Goal: Ask a question

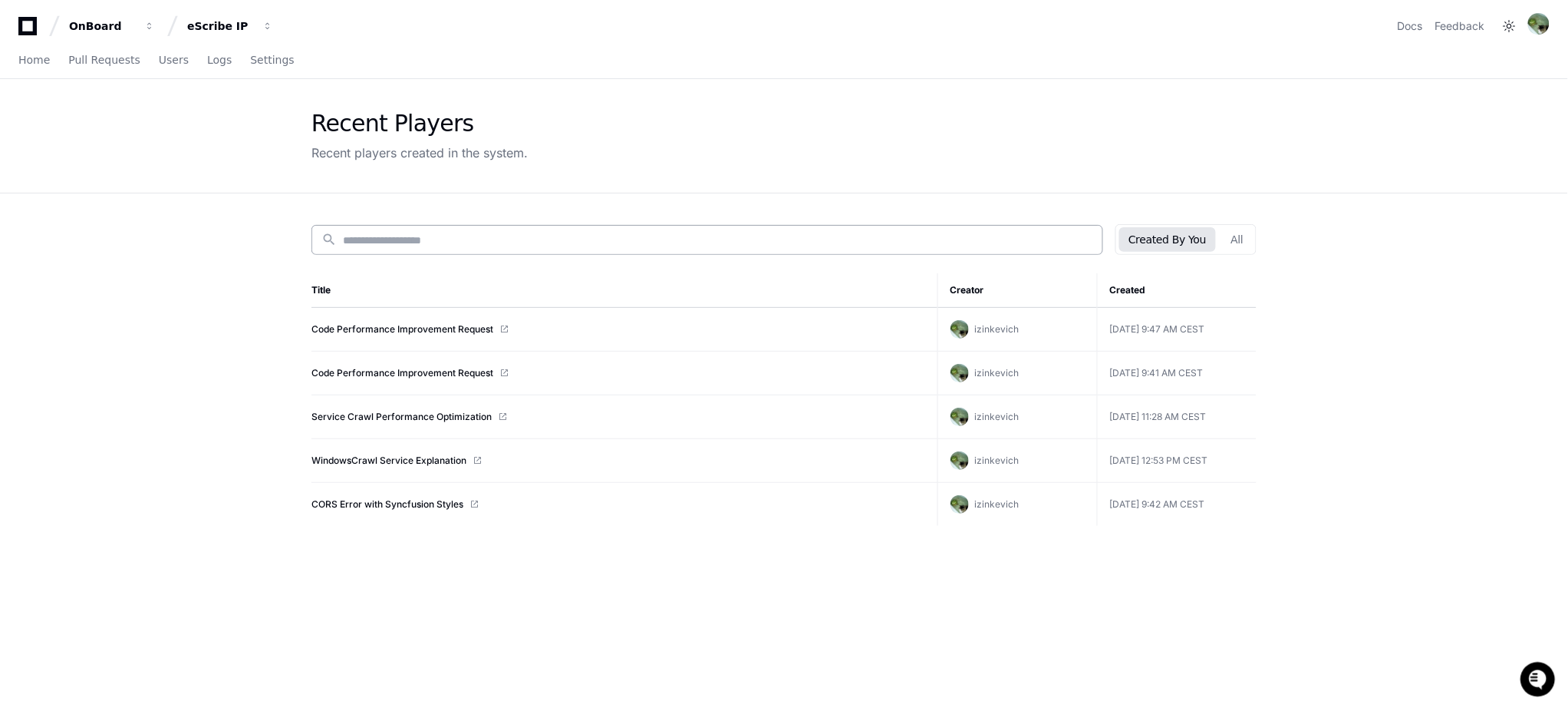
click at [489, 250] on div "search" at bounding box center [707, 240] width 792 height 30
click at [209, 35] on button "eScribe IP" at bounding box center [230, 26] width 98 height 27
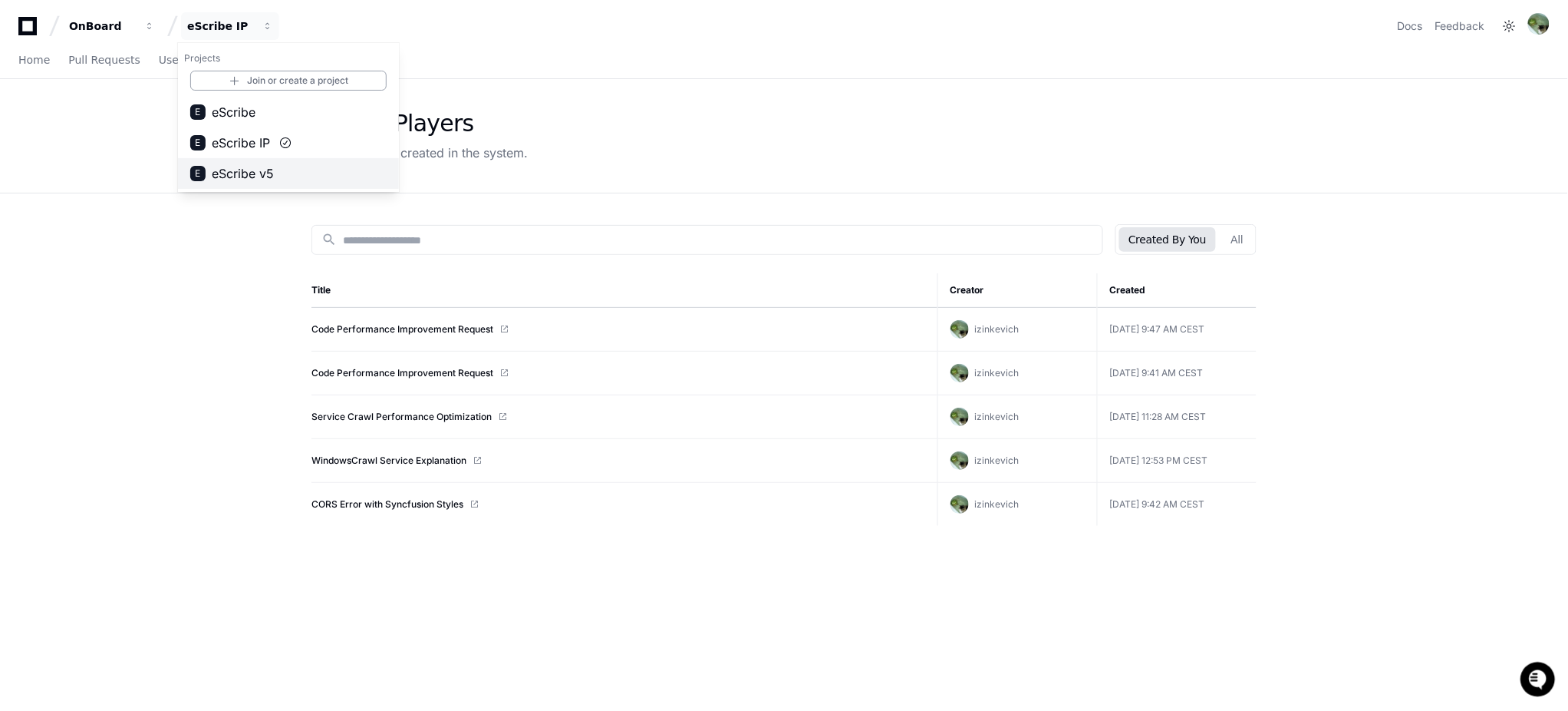
click at [253, 167] on span "eScribe v5" at bounding box center [242, 173] width 62 height 18
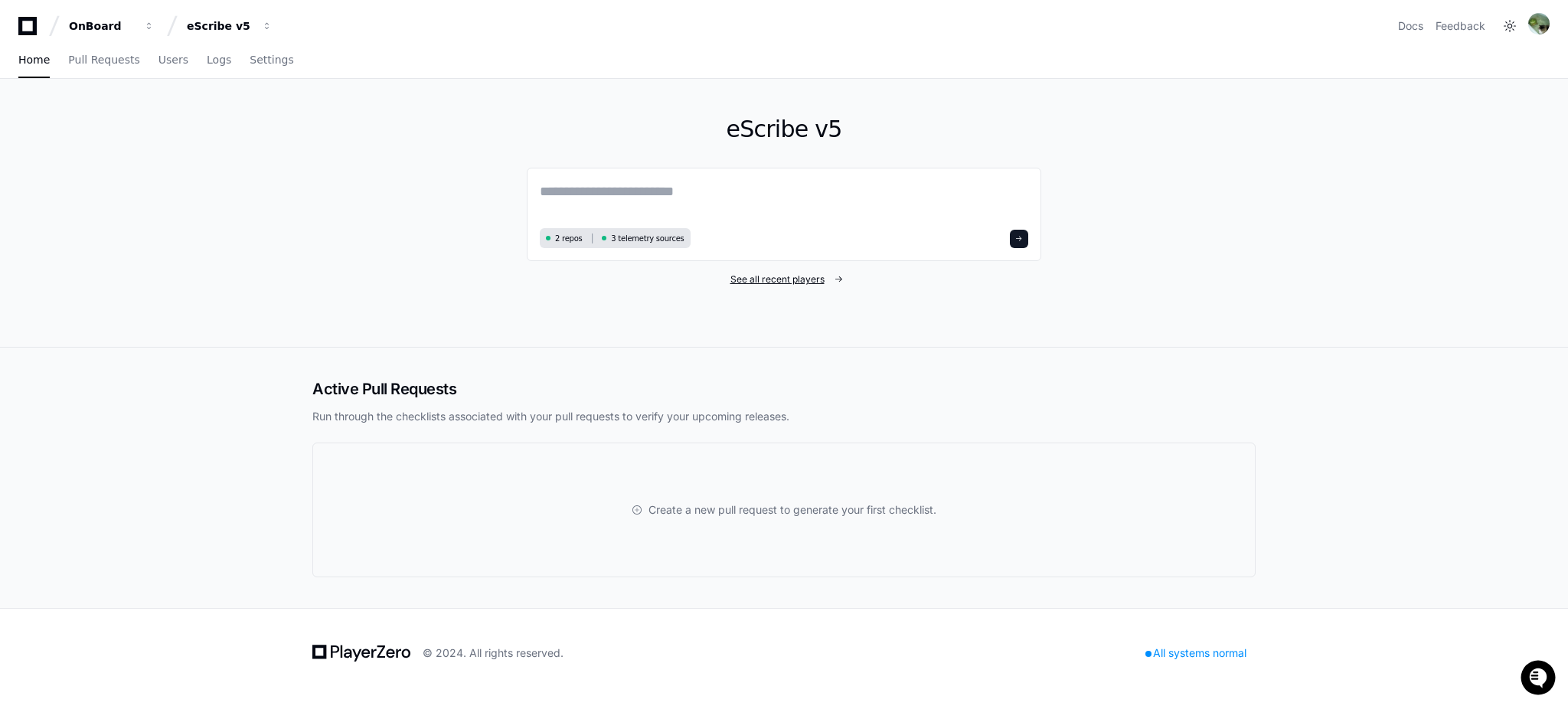
click at [765, 281] on span "See all recent players" at bounding box center [778, 279] width 94 height 12
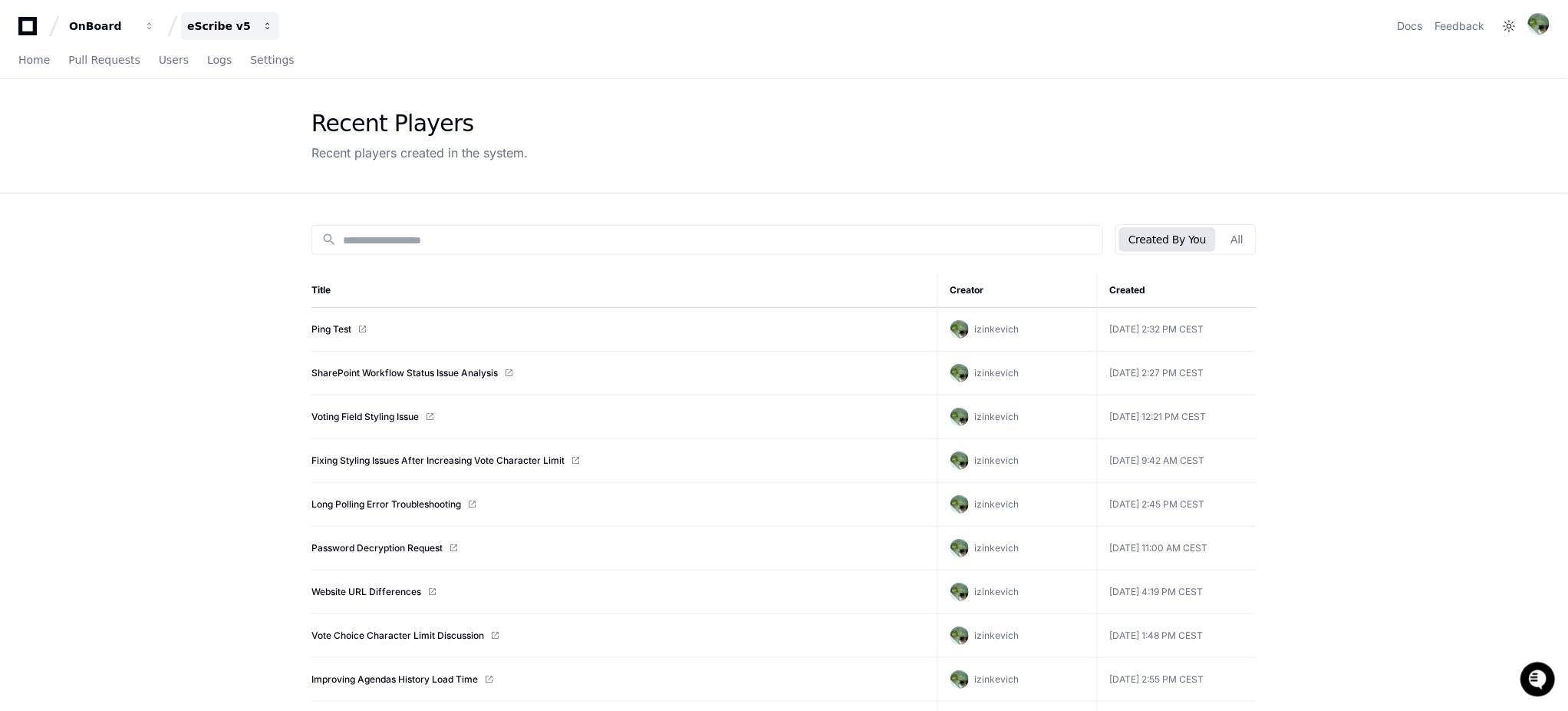
click at [205, 36] on button "eScribe v5" at bounding box center [230, 26] width 98 height 27
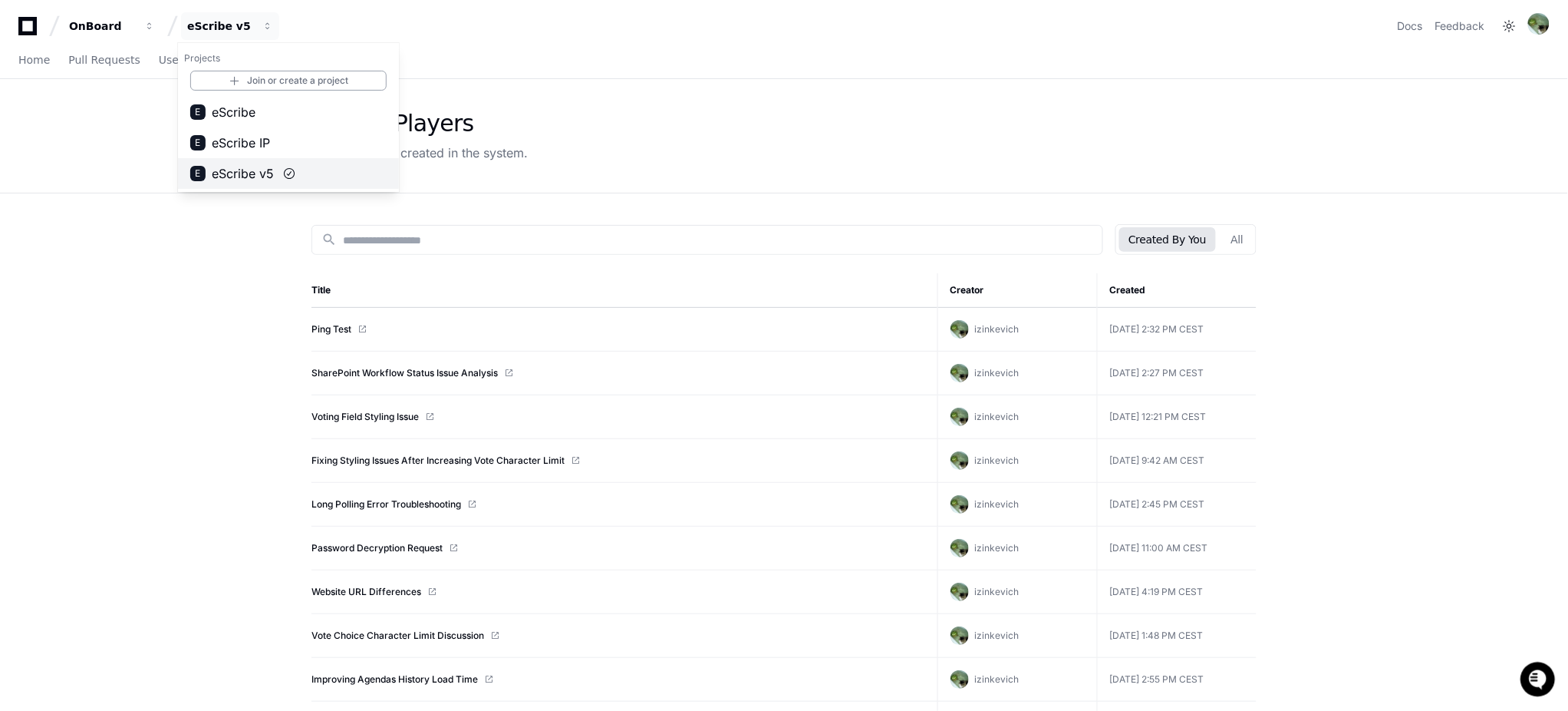
click at [250, 171] on span "eScribe v5" at bounding box center [242, 173] width 62 height 18
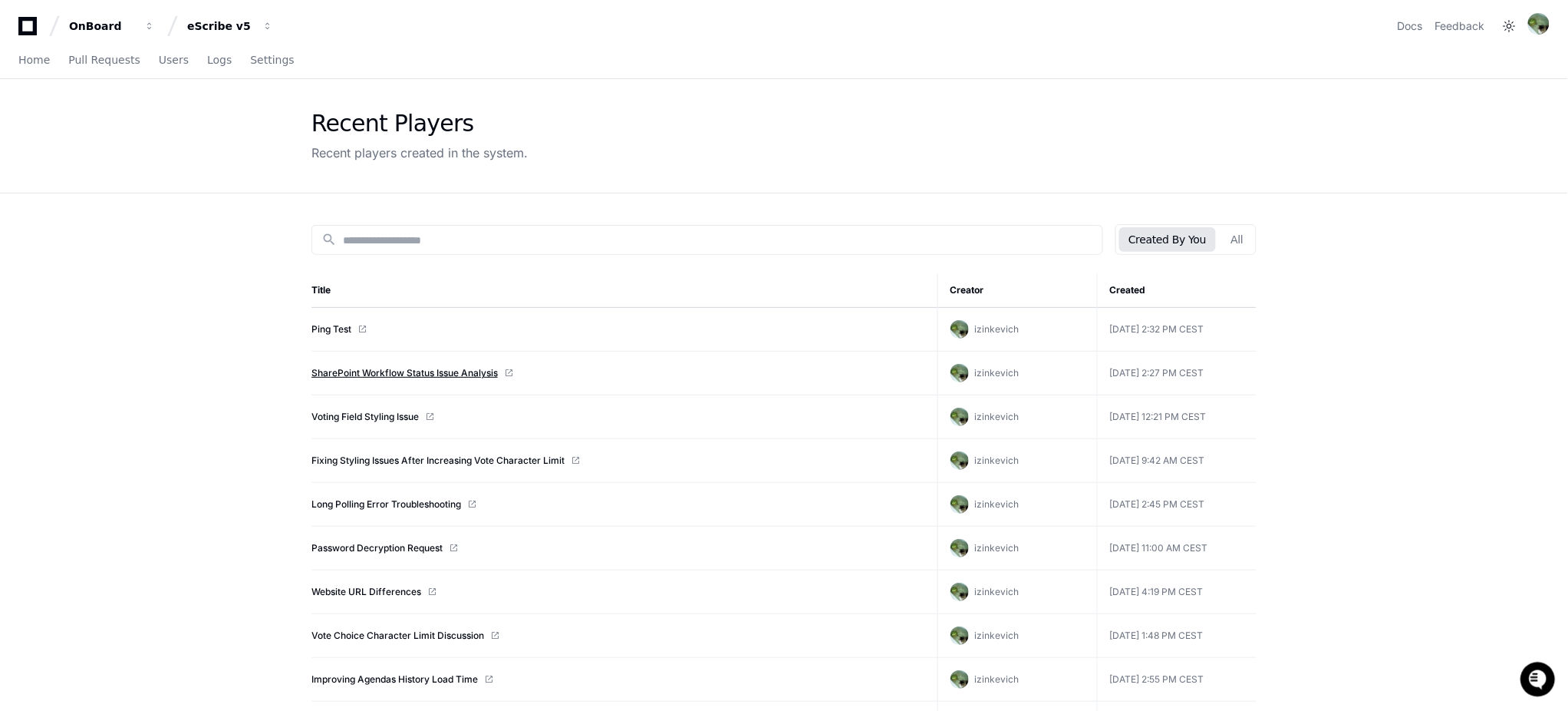
click at [424, 370] on link "SharePoint Workflow Status Issue Analysis" at bounding box center [404, 372] width 186 height 12
click at [253, 29] on button "eScribe v5" at bounding box center [230, 26] width 98 height 27
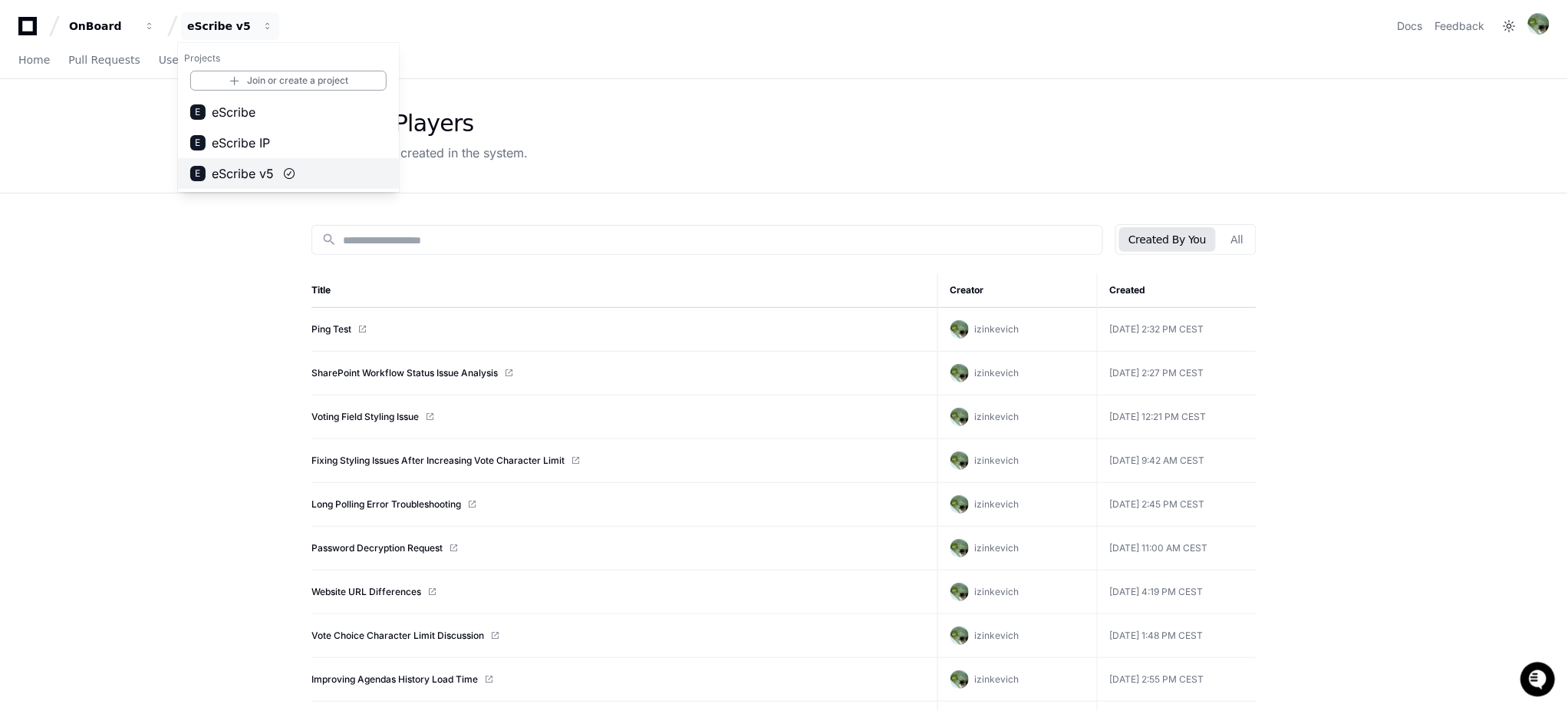
click at [261, 160] on button "E eScribe v5" at bounding box center [288, 173] width 221 height 31
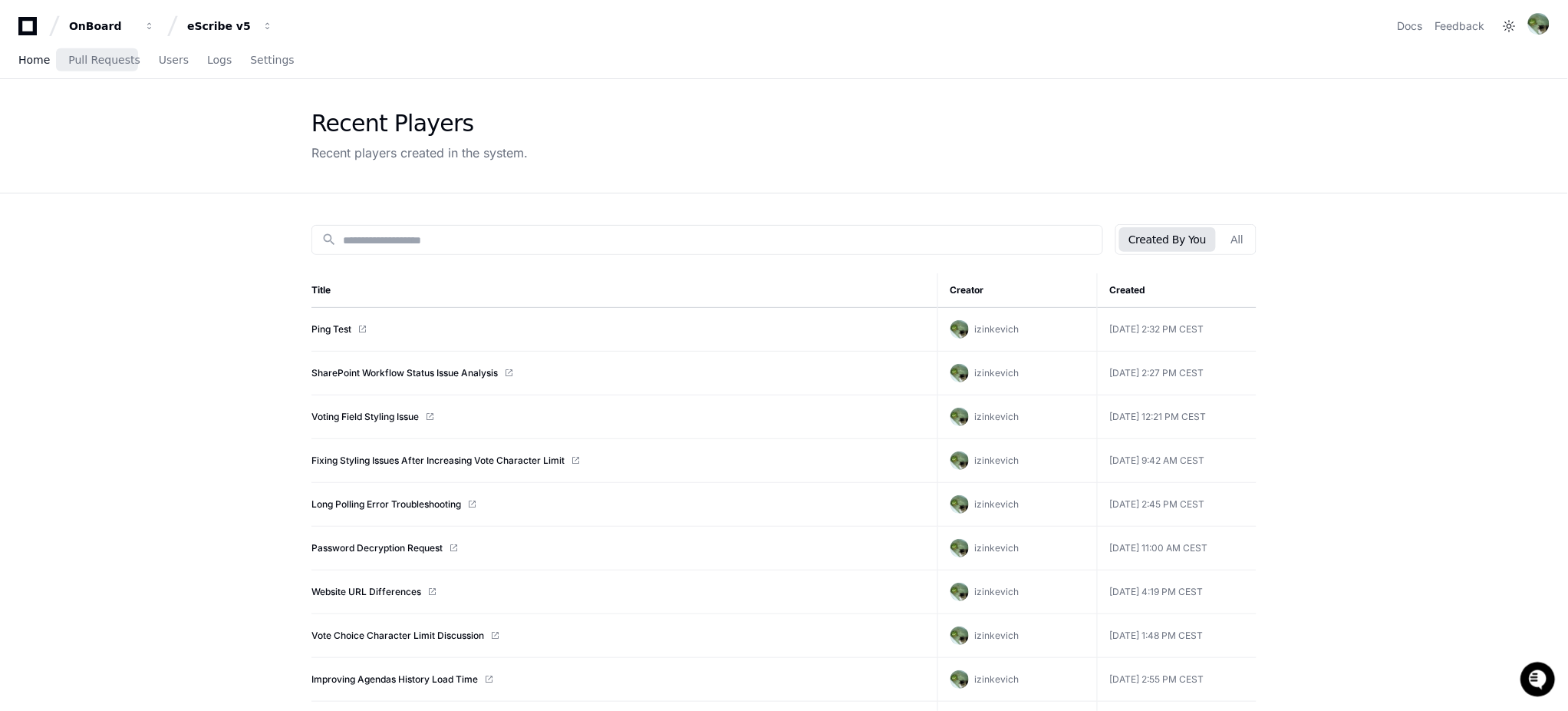
click at [38, 56] on span "Home" at bounding box center [34, 60] width 31 height 9
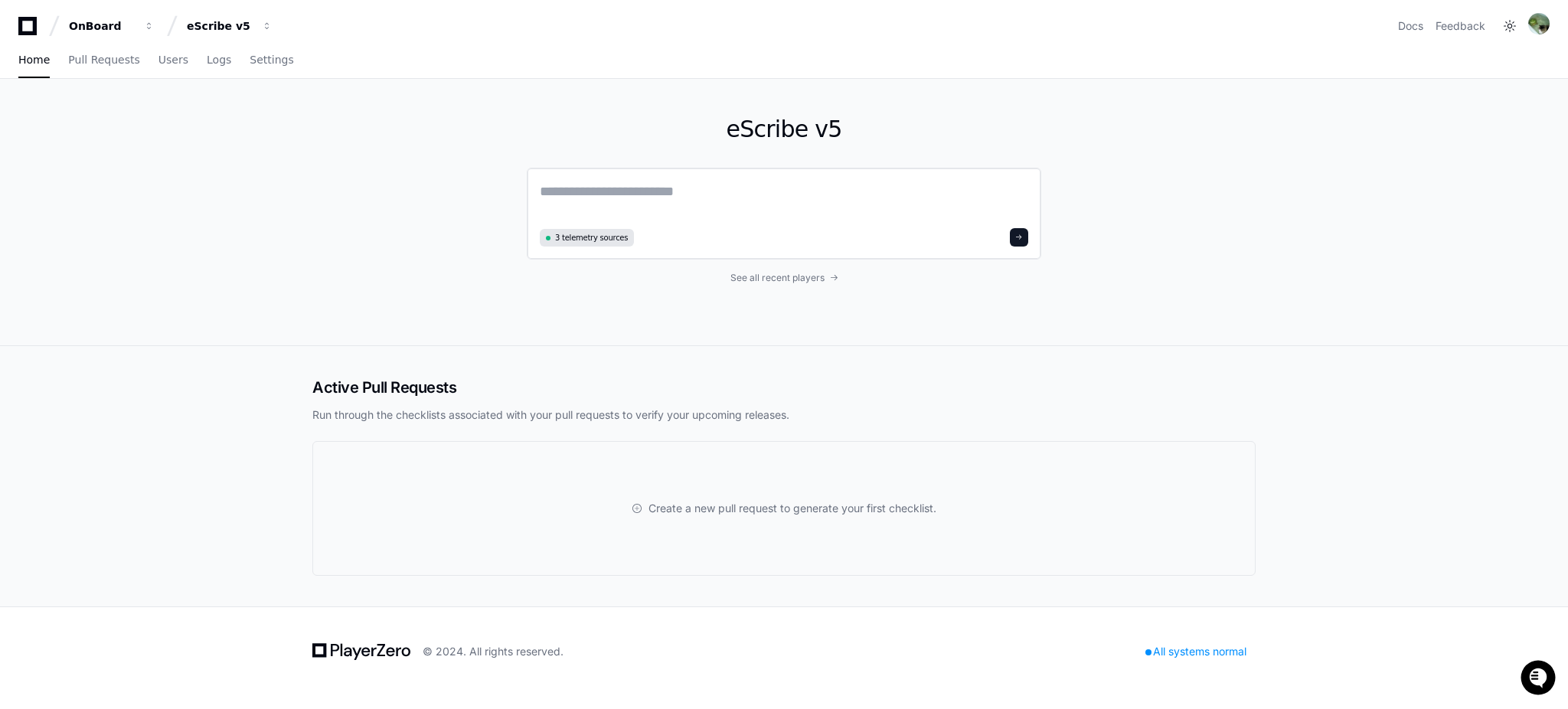
click at [668, 197] on textarea at bounding box center [784, 202] width 489 height 43
type textarea "**********"
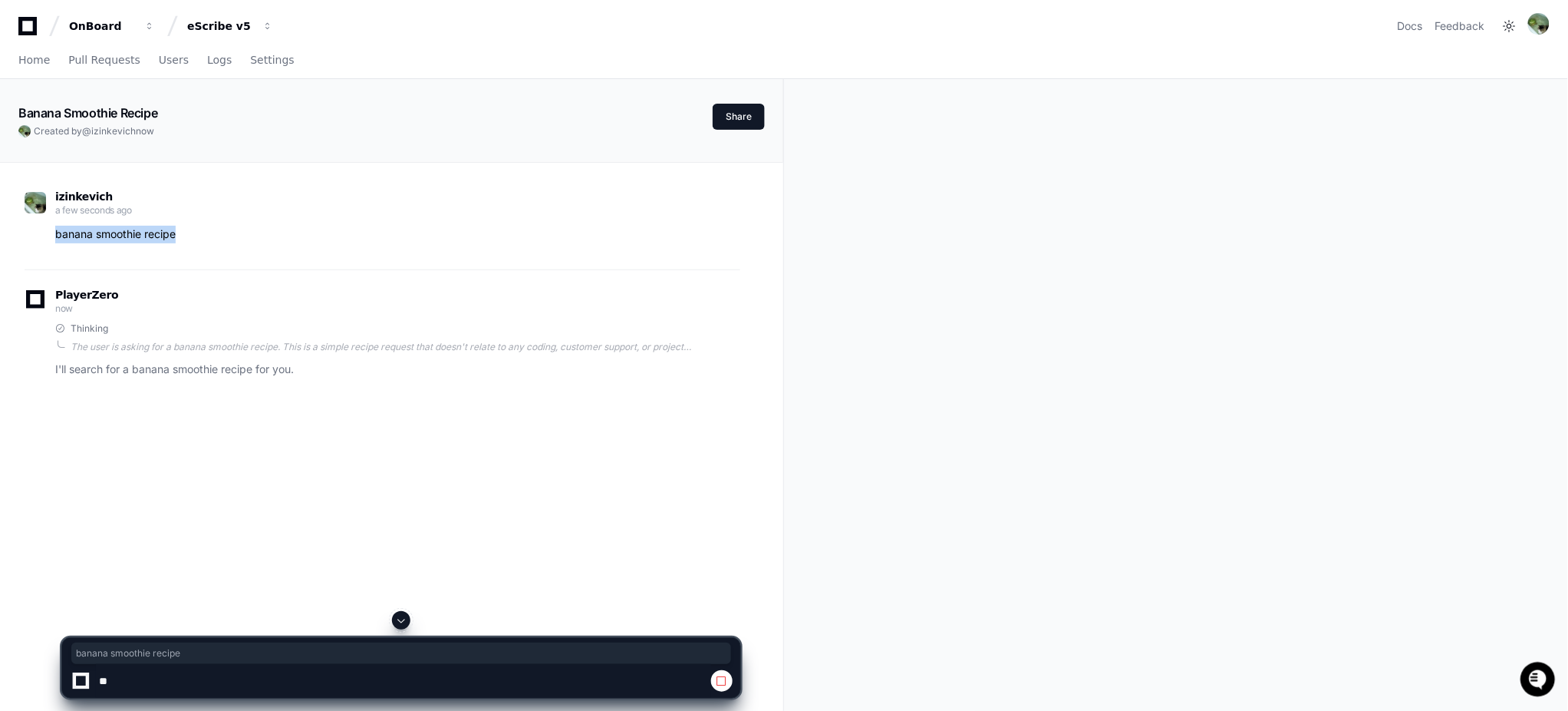
drag, startPoint x: 54, startPoint y: 231, endPoint x: 200, endPoint y: 230, distance: 146.0
click at [200, 230] on div "banana smoothie recipe" at bounding box center [382, 234] width 716 height 17
copy p "banana smoothie recipe"
click at [363, 234] on p "banana smoothie recipe" at bounding box center [398, 234] width 685 height 17
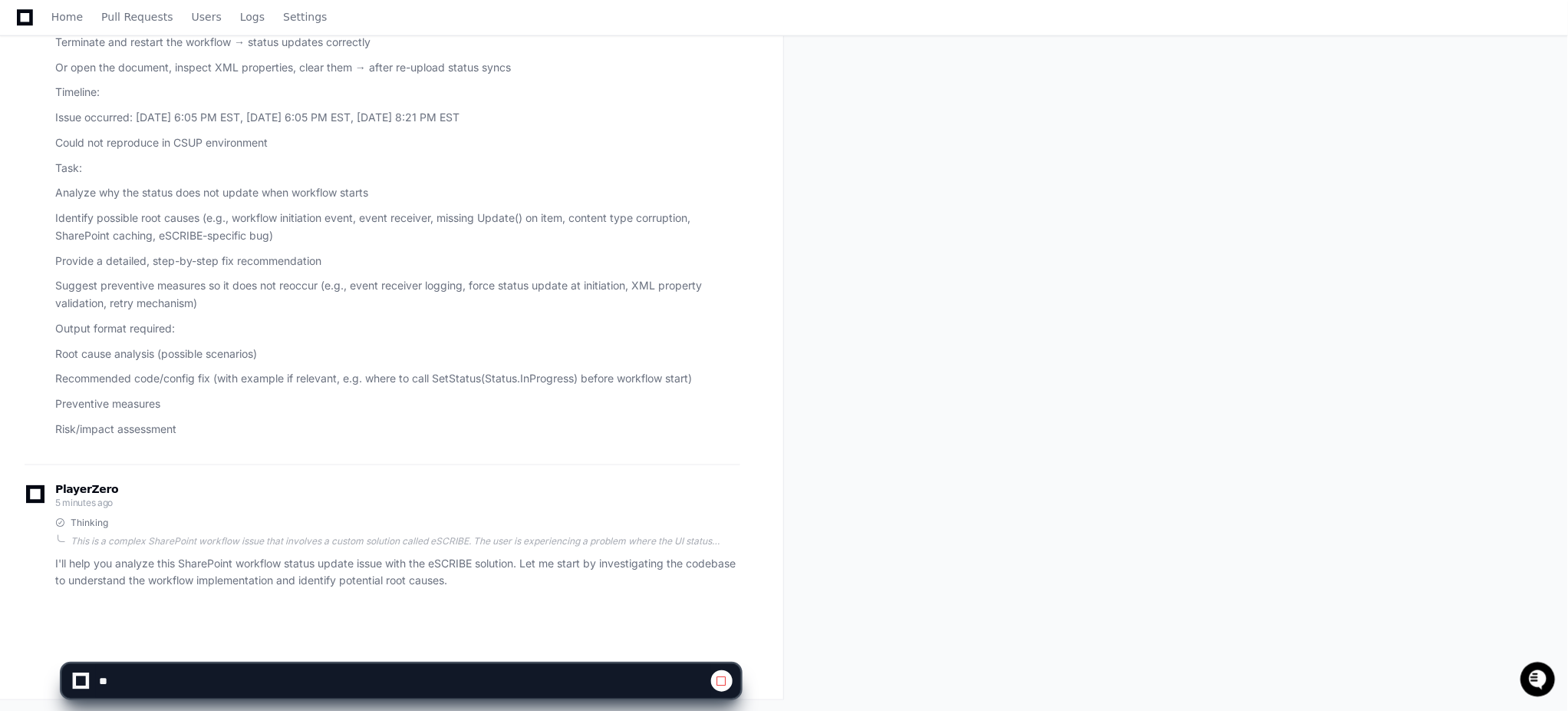
click at [722, 680] on span at bounding box center [722, 680] width 12 height 12
